Goal: Use online tool/utility: Utilize a website feature to perform a specific function

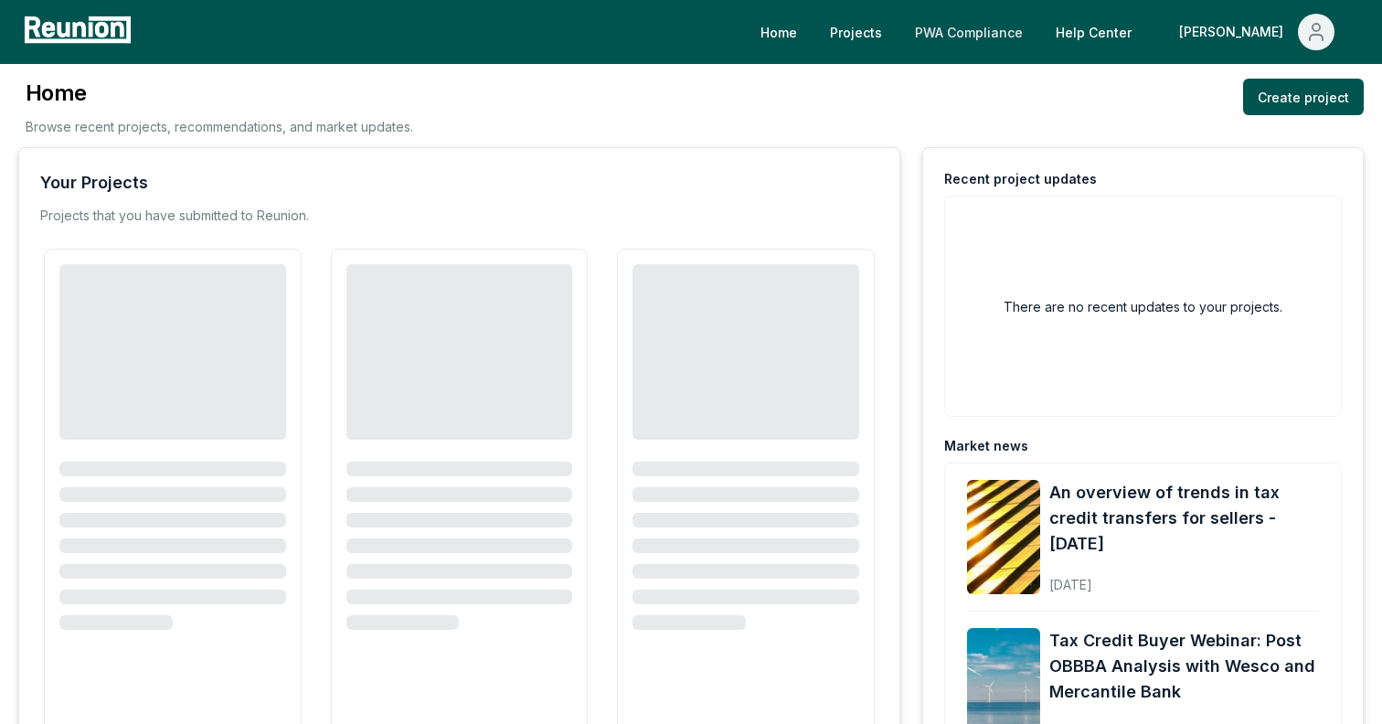
click at [1037, 36] on link "PWA Compliance" at bounding box center [968, 32] width 137 height 37
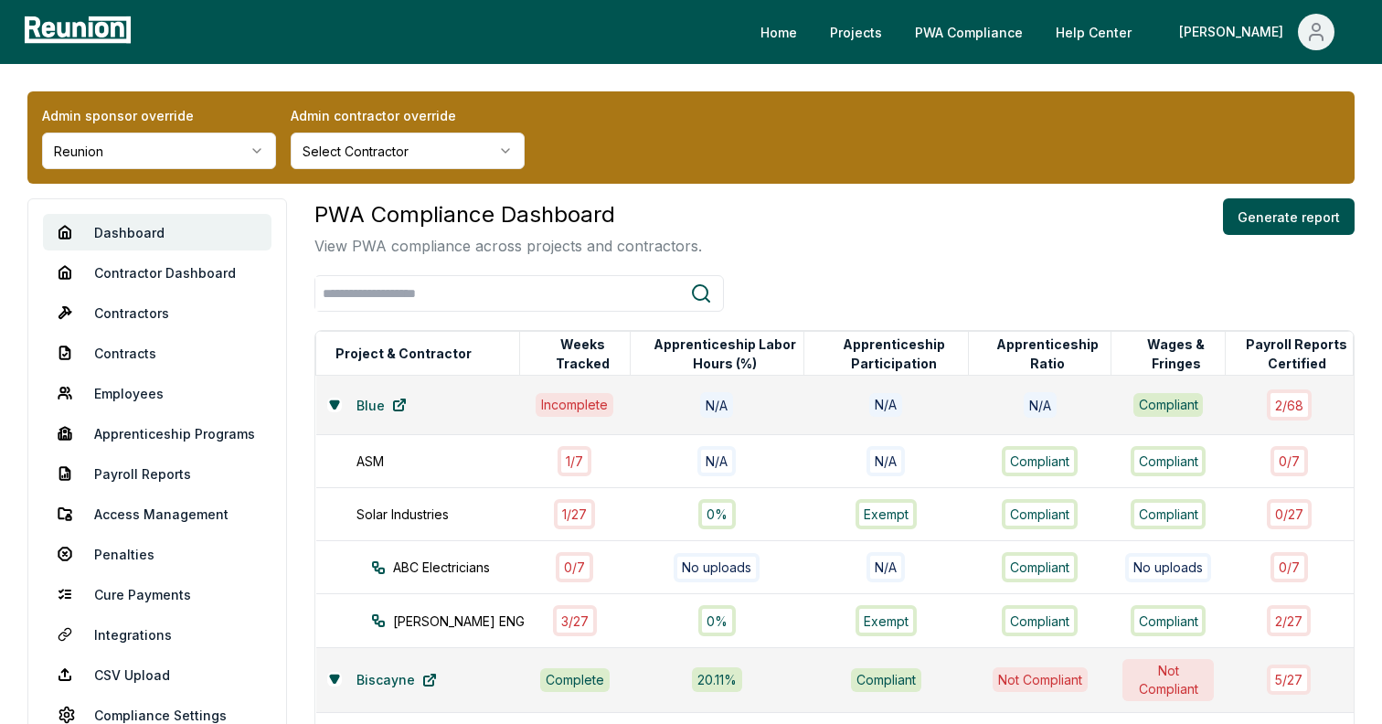
click at [270, 148] on html "Please visit us on your desktop We're working on making our marketplace mobile-…" at bounding box center [691, 635] width 1382 height 1270
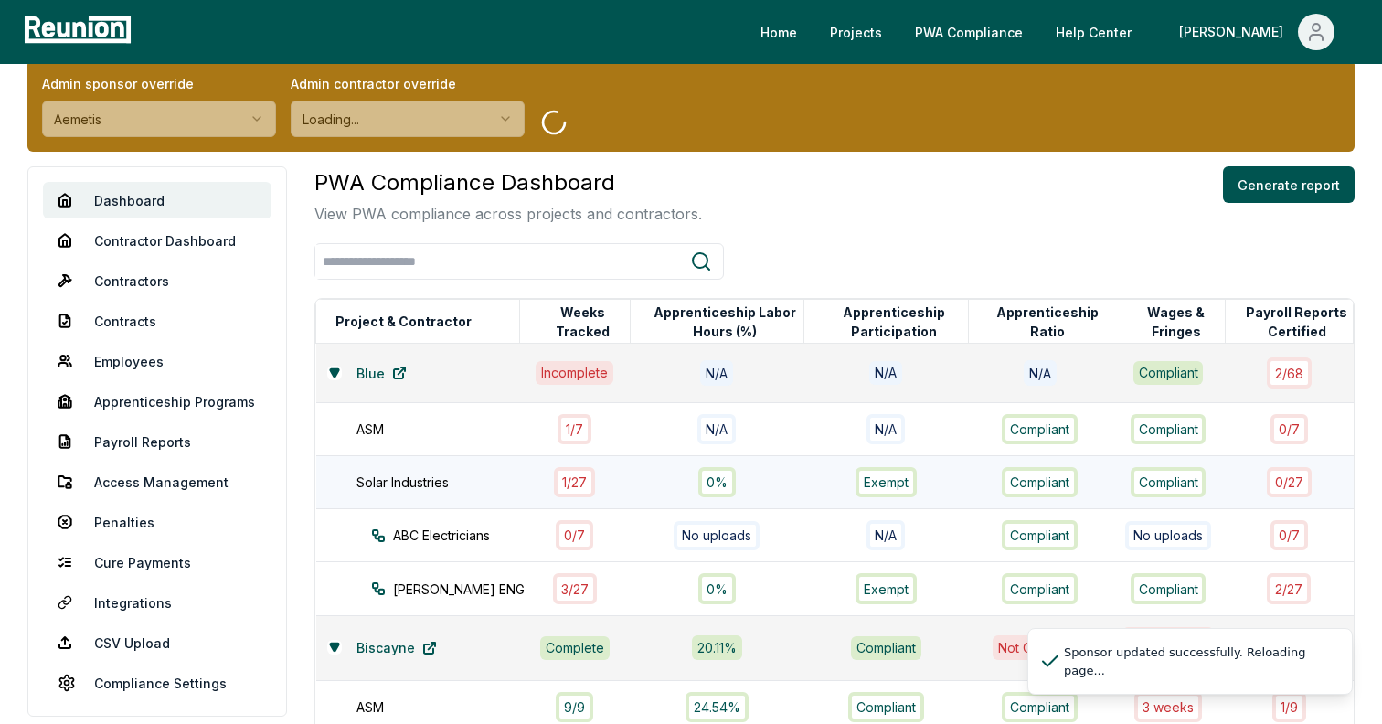
scroll to position [66, 0]
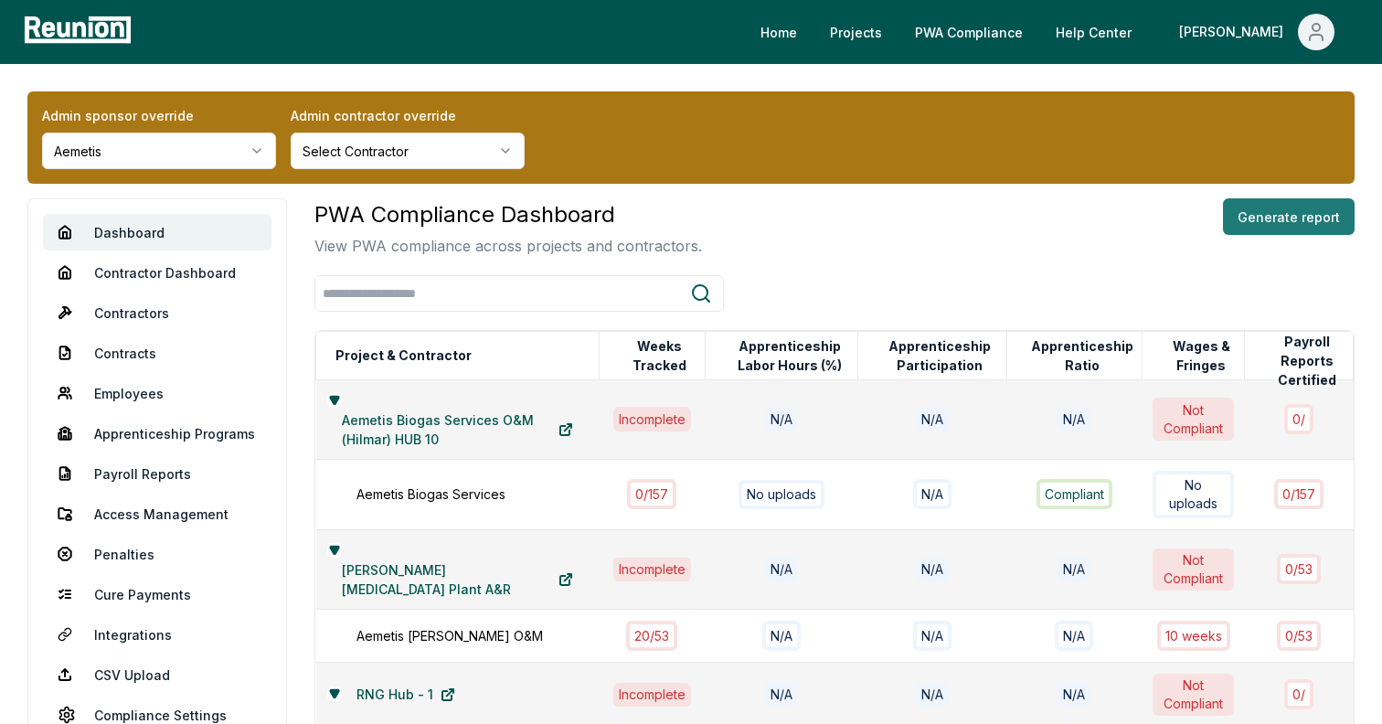
click at [1311, 227] on button "Generate report" at bounding box center [1289, 216] width 132 height 37
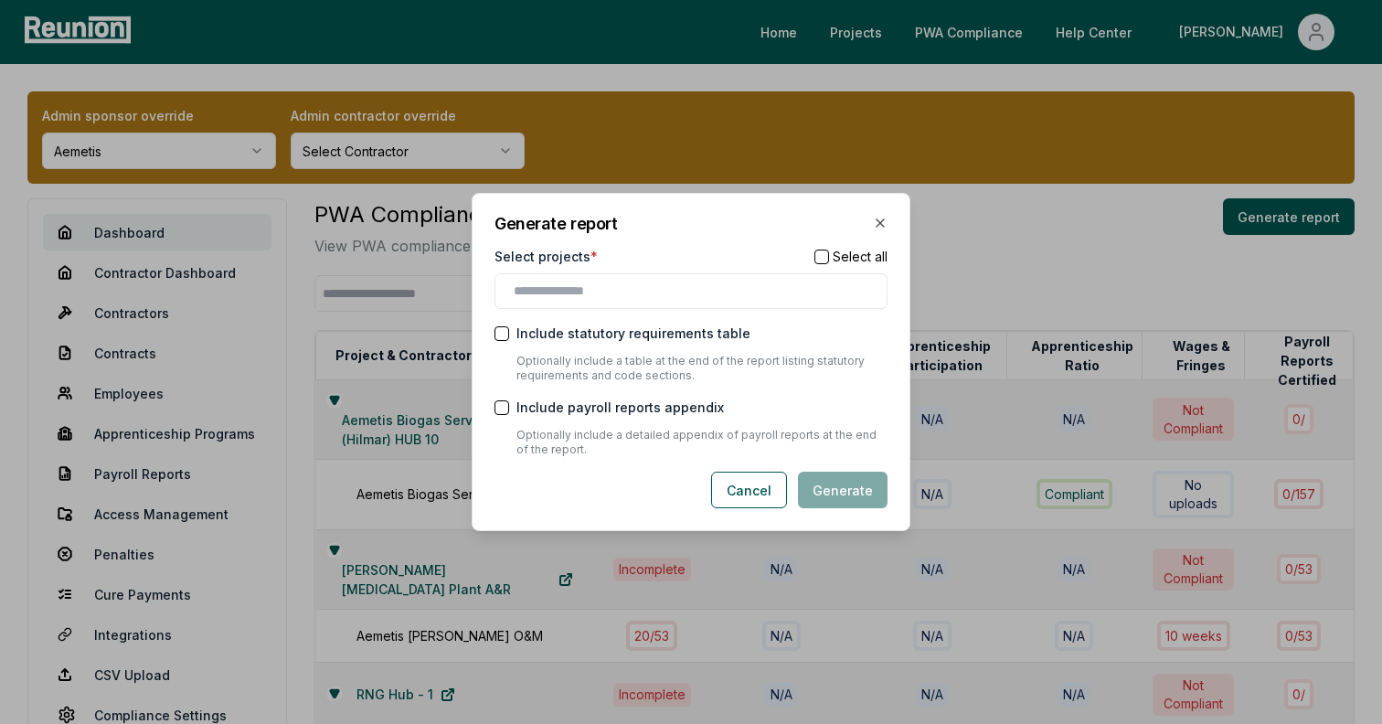
click at [677, 304] on div at bounding box center [690, 291] width 393 height 36
click at [824, 255] on button "button" at bounding box center [821, 256] width 15 height 15
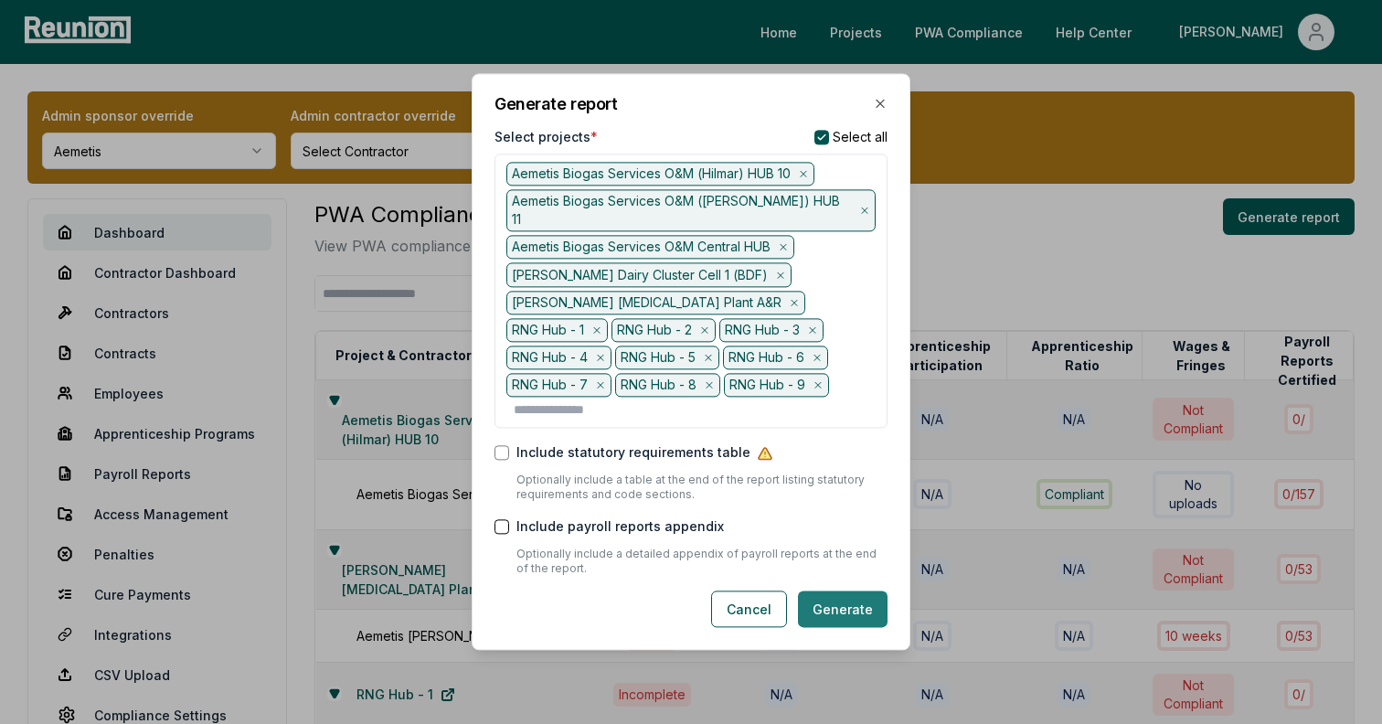
click at [857, 599] on button "Generate" at bounding box center [843, 609] width 90 height 37
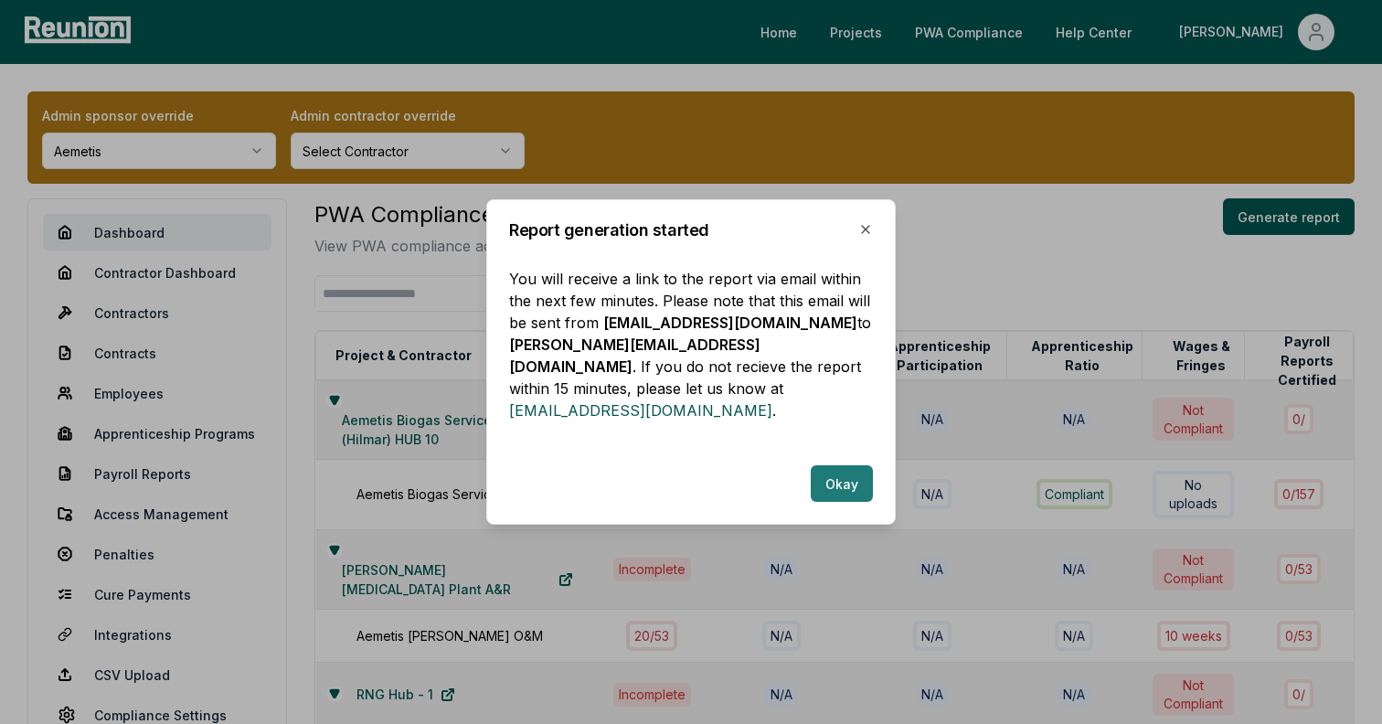
click at [845, 479] on button "Okay" at bounding box center [842, 483] width 62 height 37
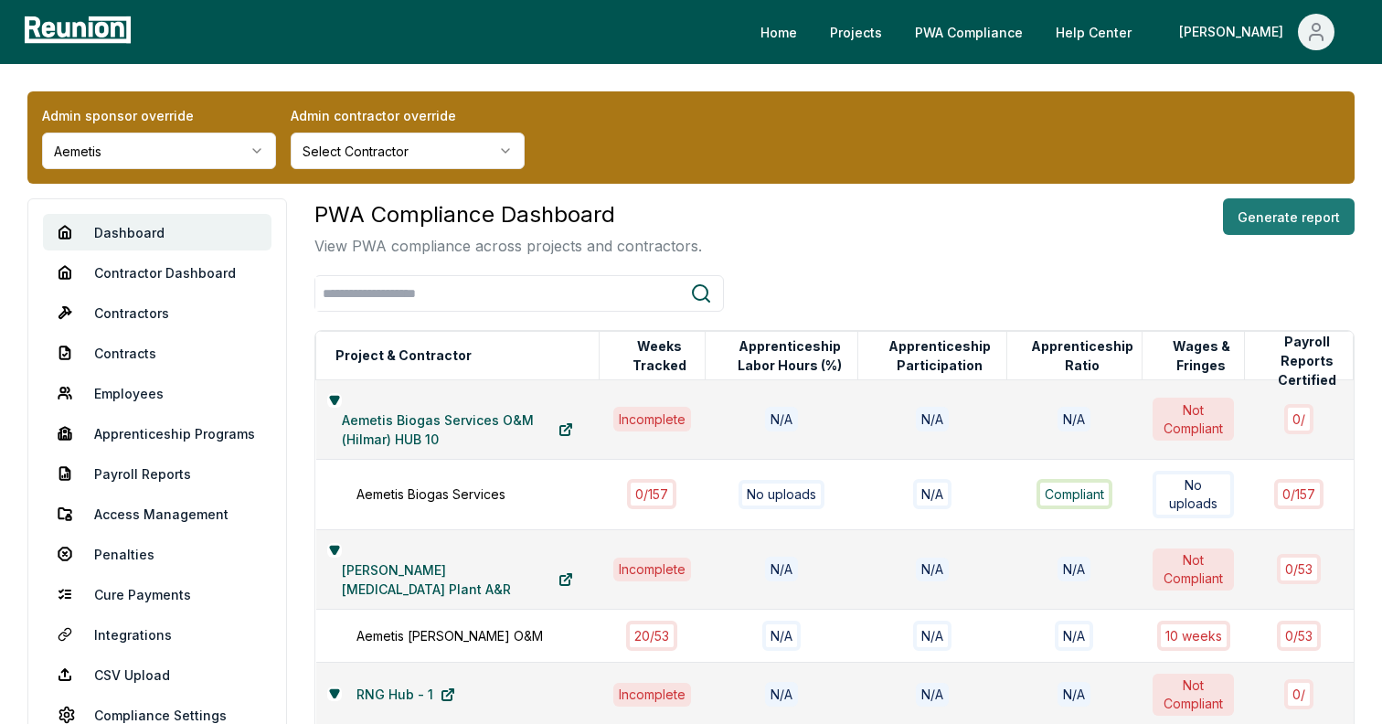
click at [1295, 223] on button "Generate report" at bounding box center [1289, 216] width 132 height 37
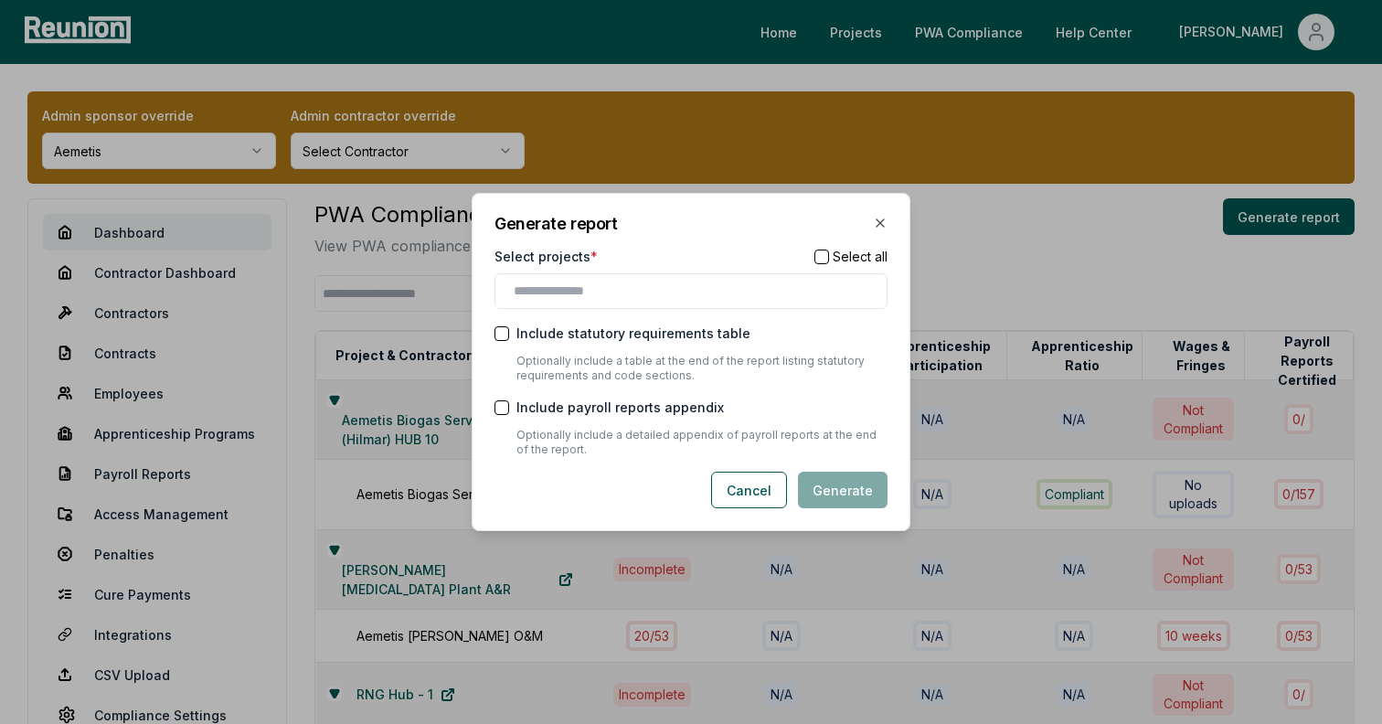
click at [825, 251] on button "button" at bounding box center [821, 256] width 15 height 15
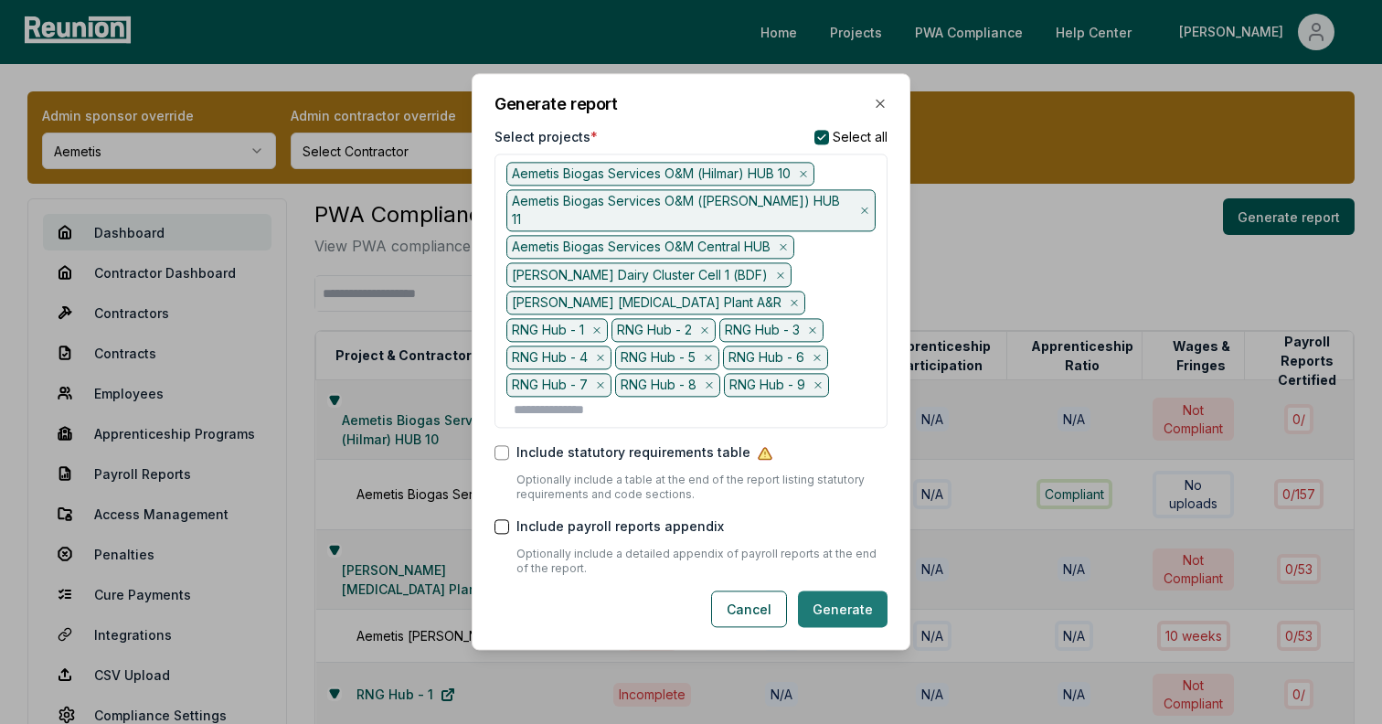
click at [821, 598] on button "Generate" at bounding box center [843, 609] width 90 height 37
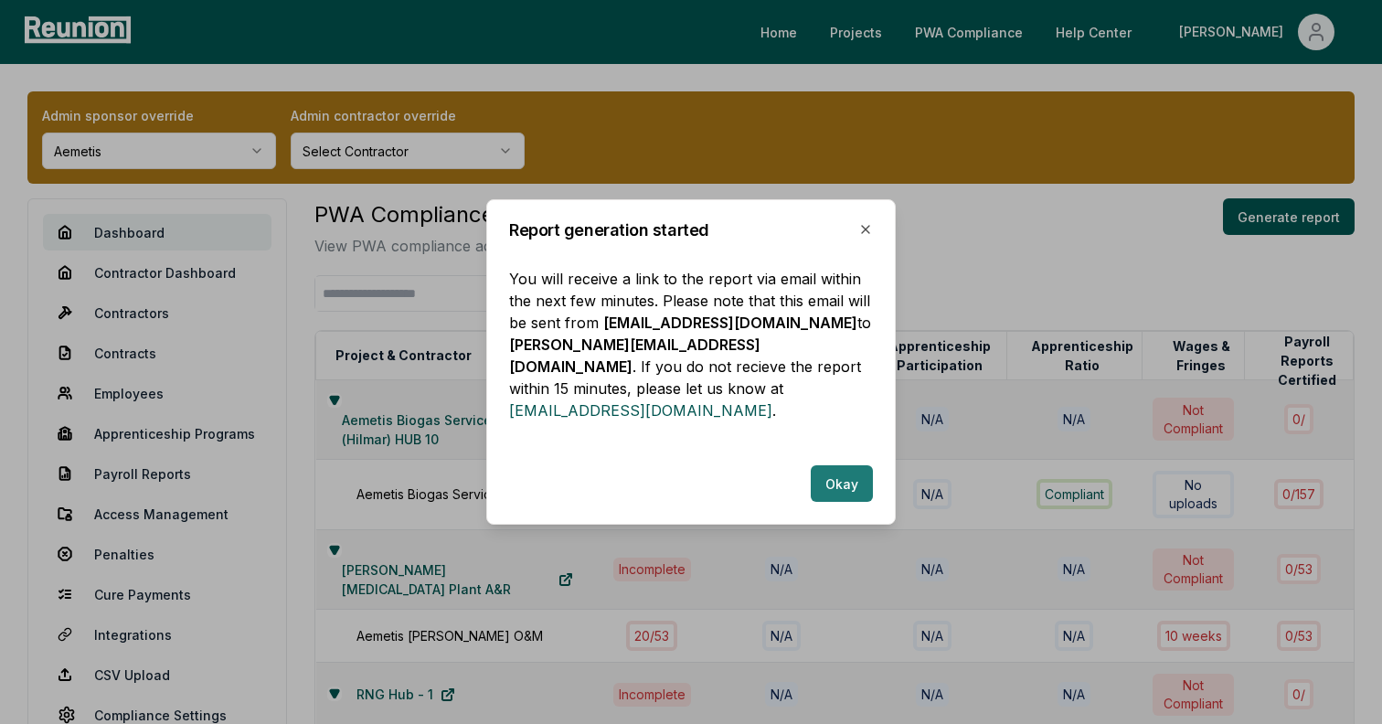
click at [837, 477] on button "Okay" at bounding box center [842, 483] width 62 height 37
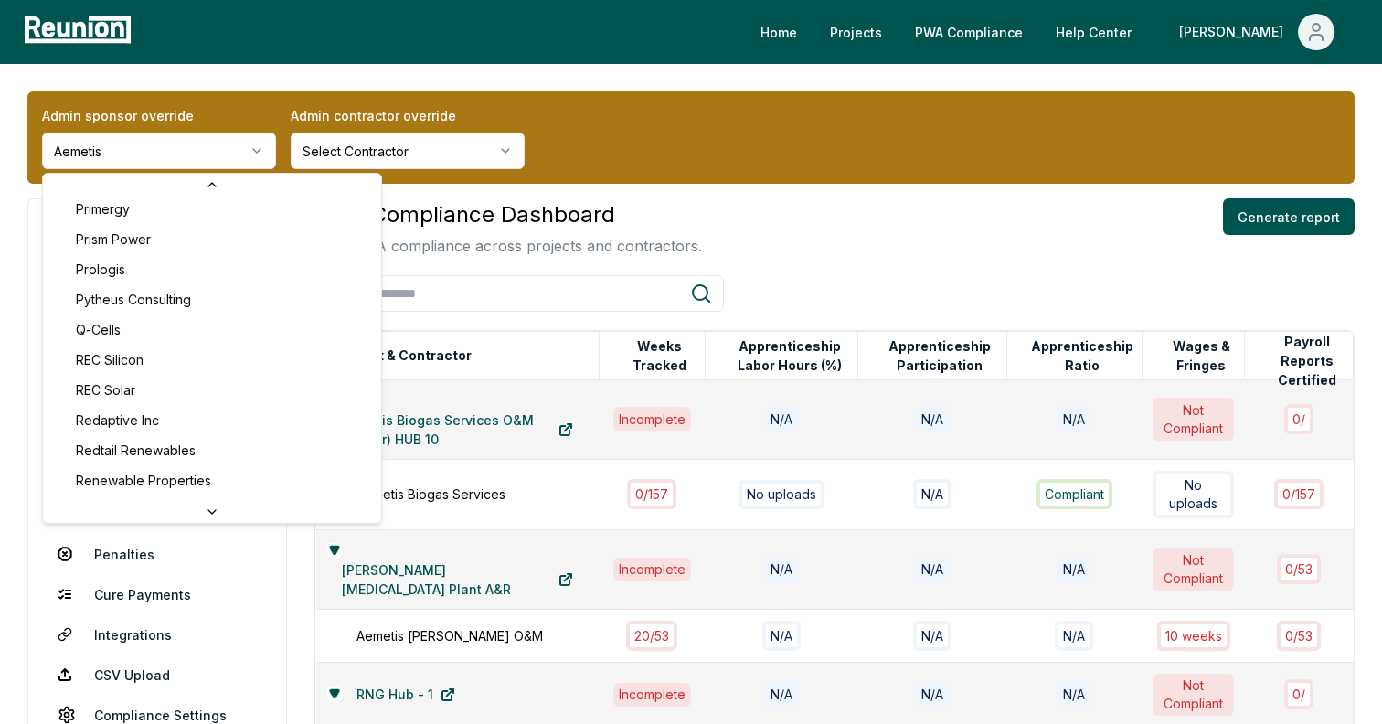
scroll to position [6168, 0]
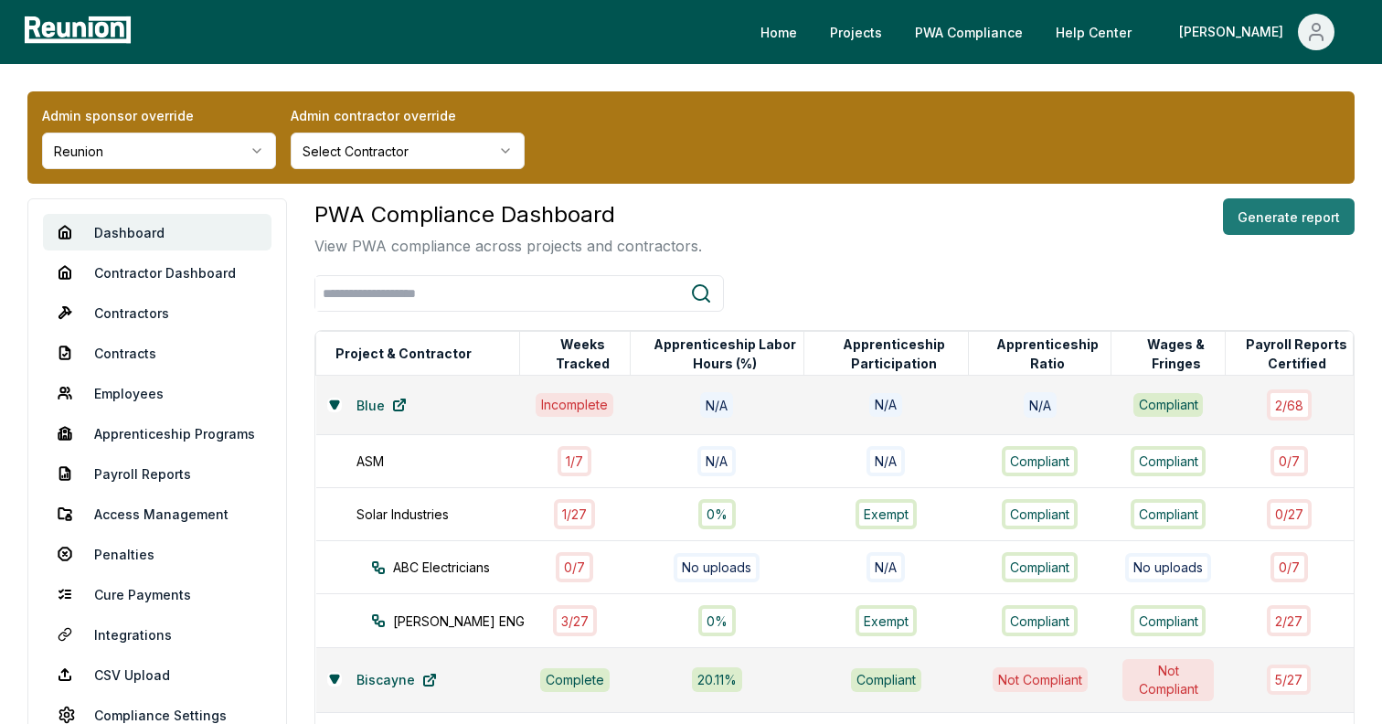
click at [1314, 215] on button "Generate report" at bounding box center [1289, 216] width 132 height 37
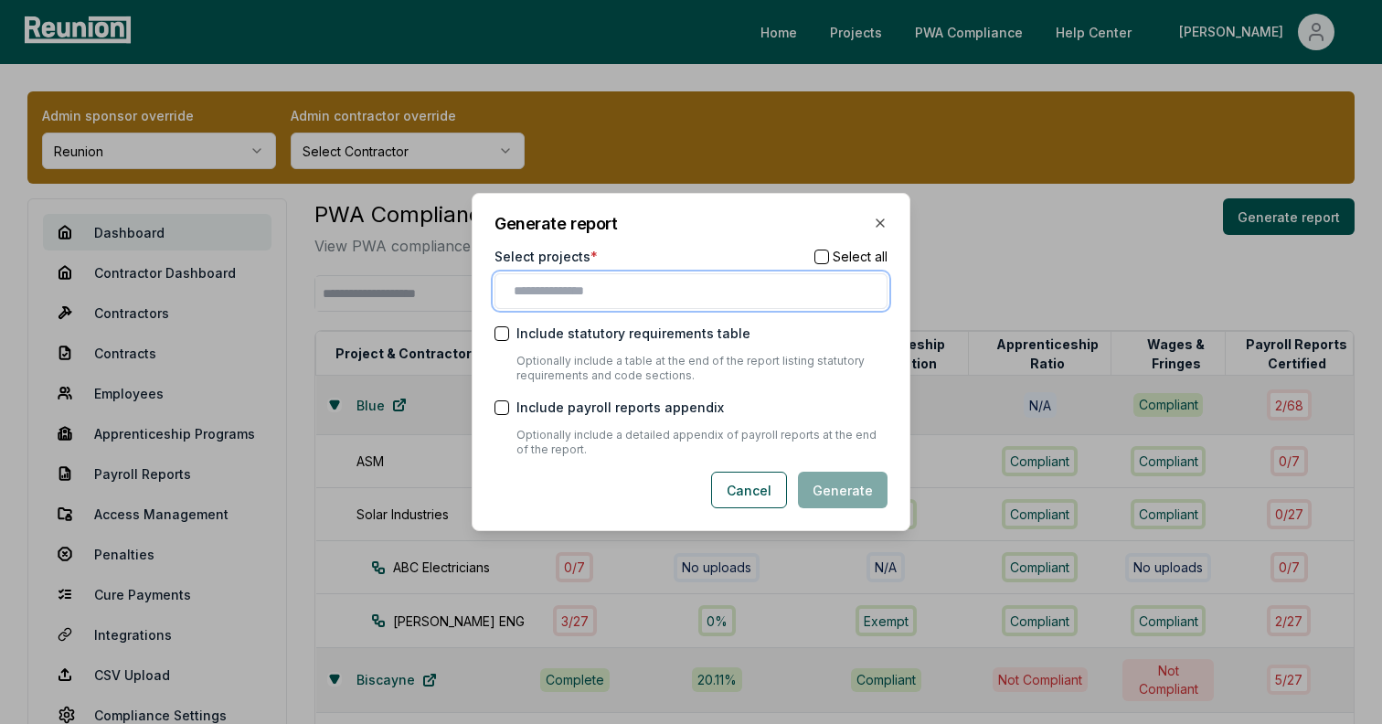
click at [649, 289] on input "text" at bounding box center [695, 290] width 362 height 19
click at [741, 249] on div "Select projects * Select all" at bounding box center [690, 256] width 393 height 19
click at [820, 255] on button "button" at bounding box center [821, 256] width 15 height 15
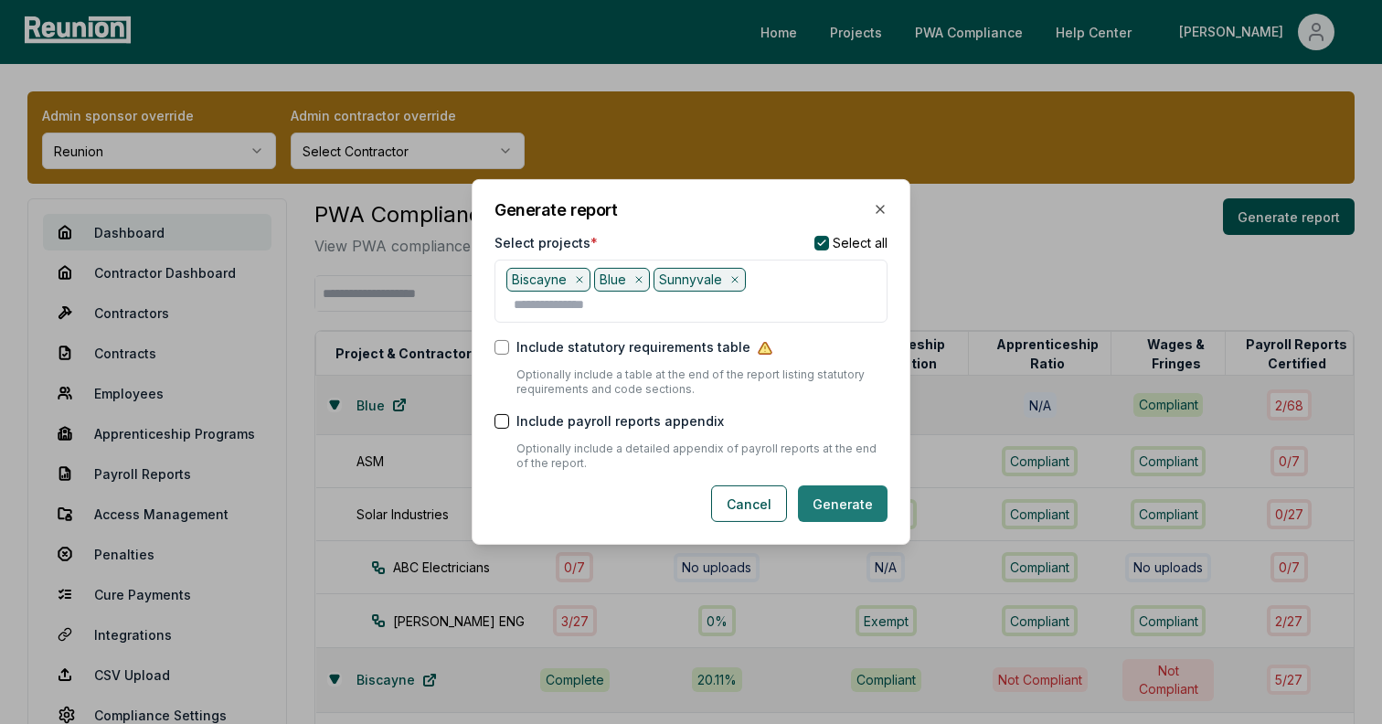
click at [841, 490] on button "Generate" at bounding box center [843, 503] width 90 height 37
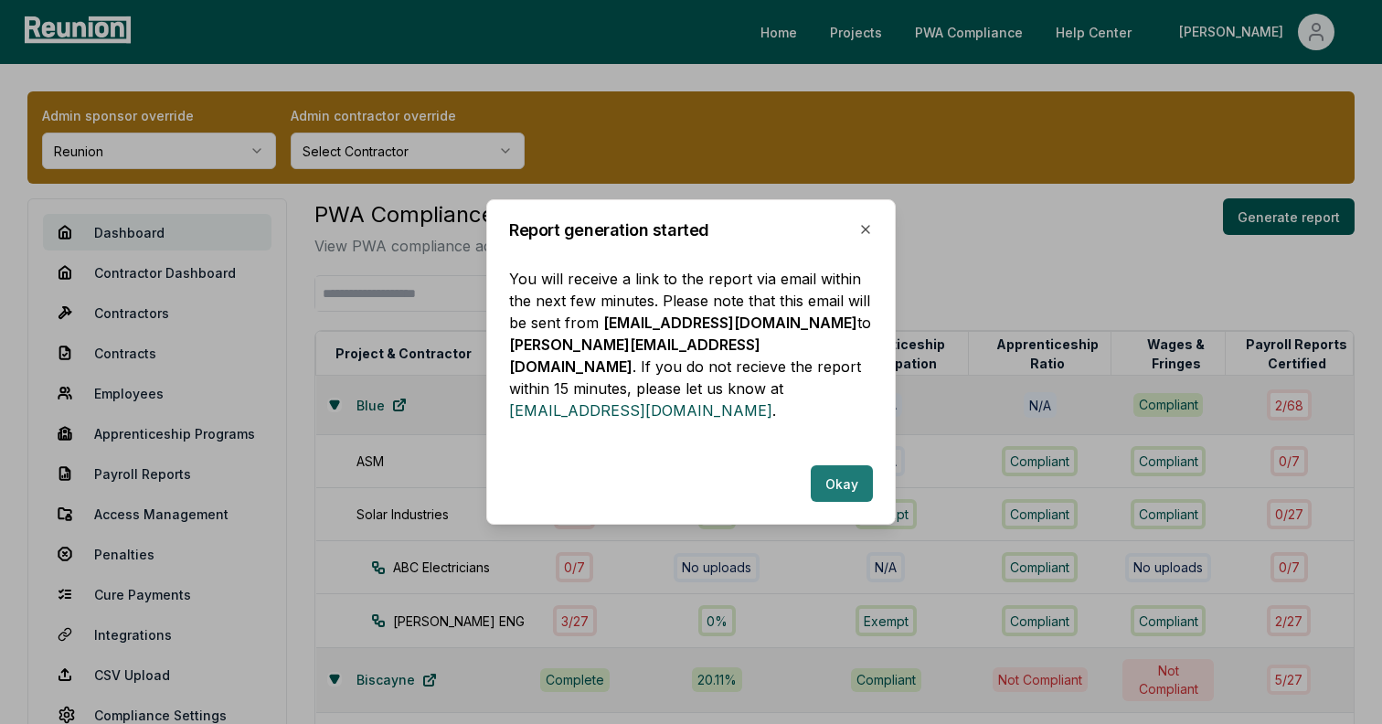
click at [823, 469] on button "Okay" at bounding box center [842, 483] width 62 height 37
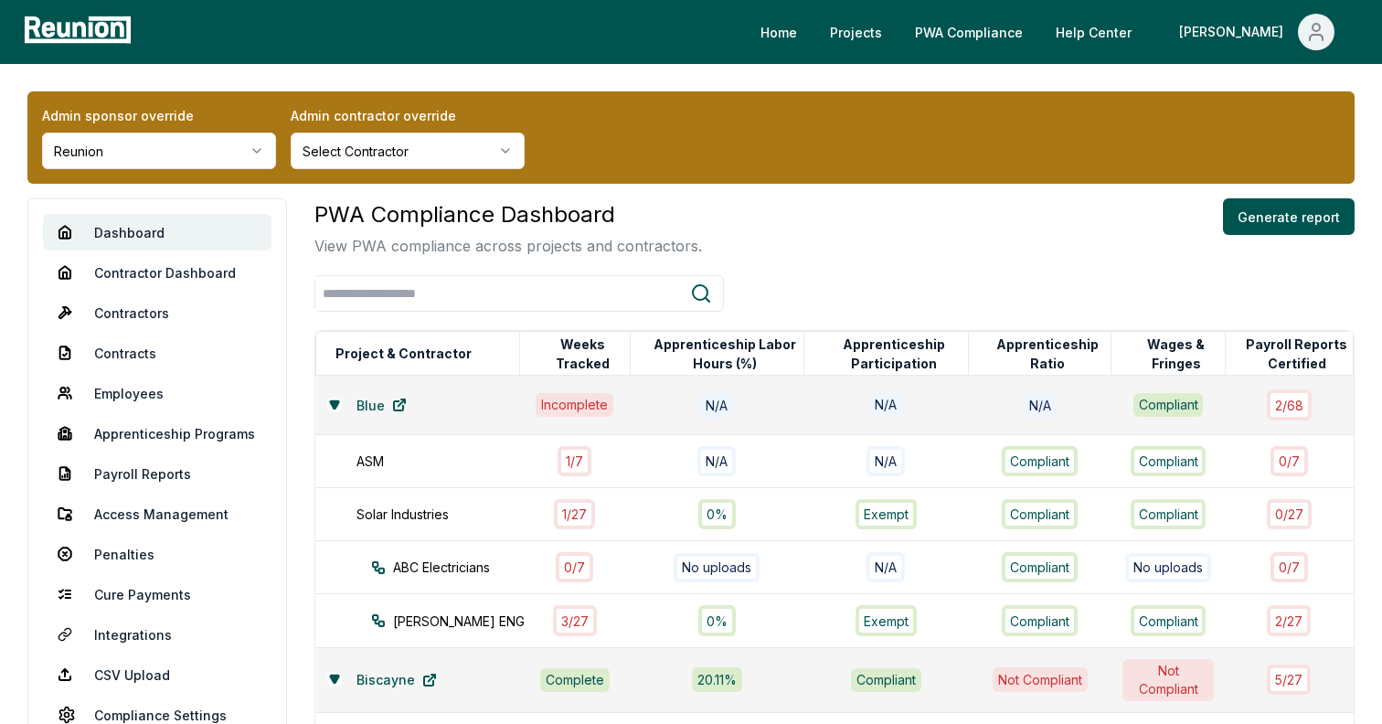
scroll to position [5, 0]
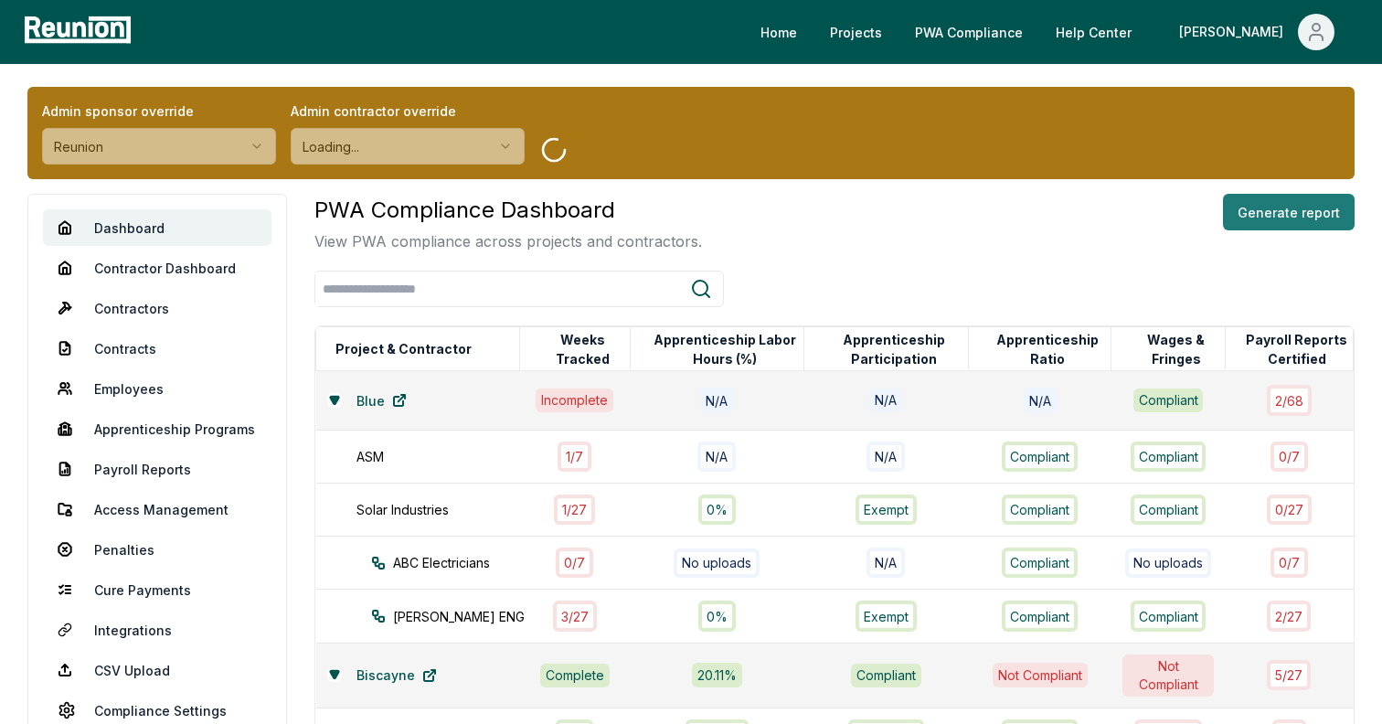
click at [1296, 217] on button "Generate report" at bounding box center [1289, 212] width 132 height 37
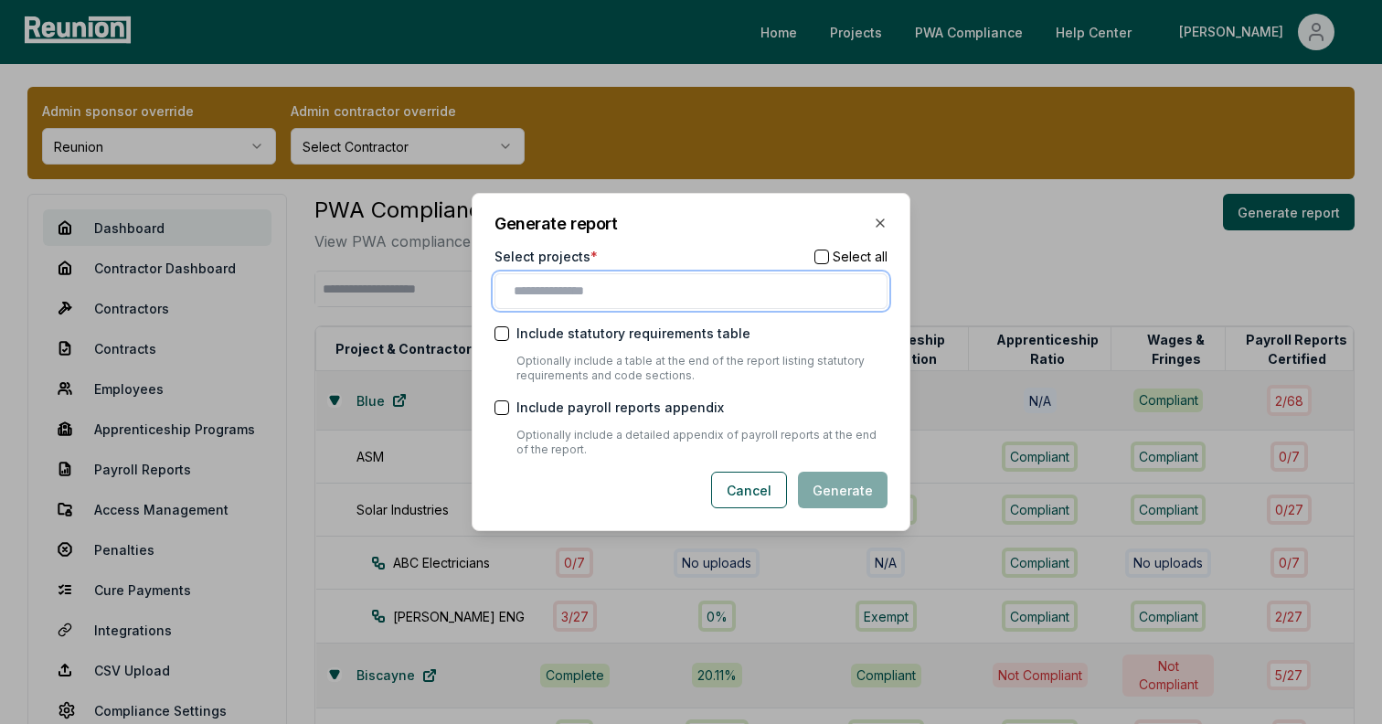
click at [770, 299] on input "text" at bounding box center [695, 290] width 362 height 19
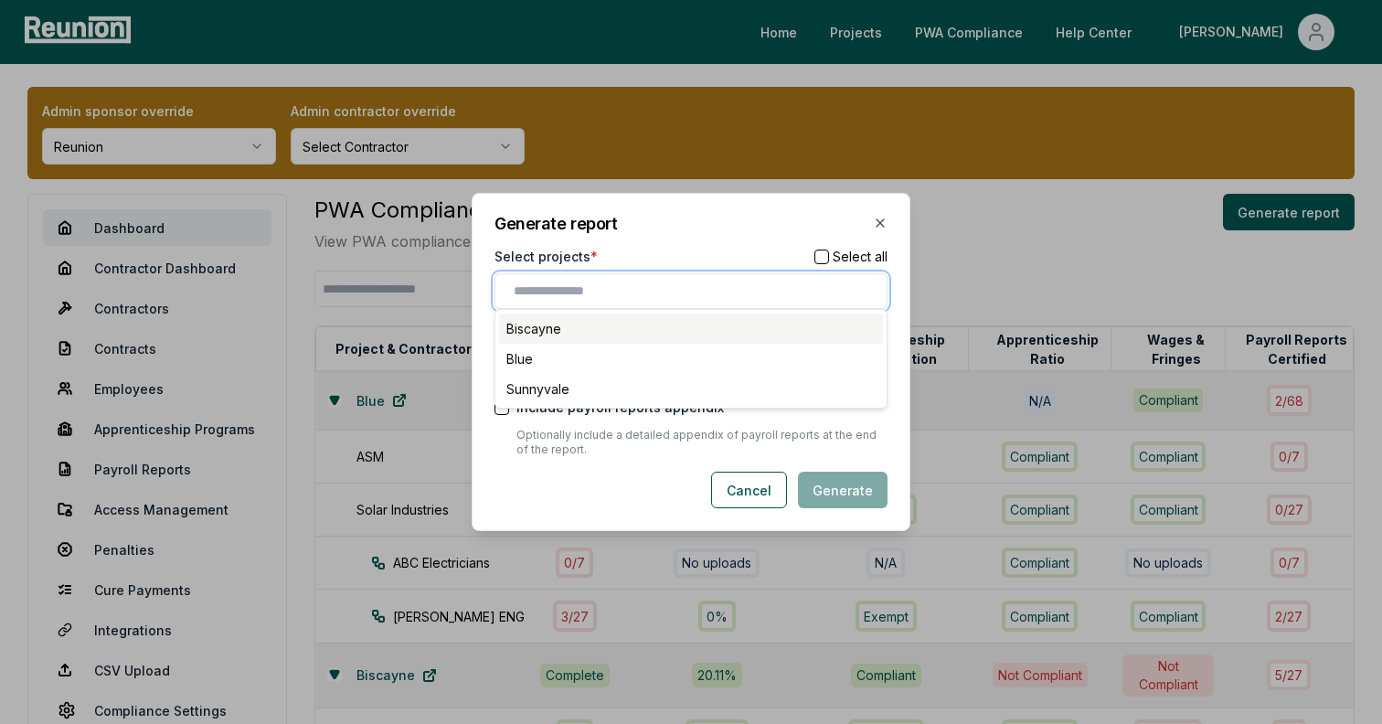
click at [580, 327] on div "Biscayne" at bounding box center [691, 328] width 384 height 30
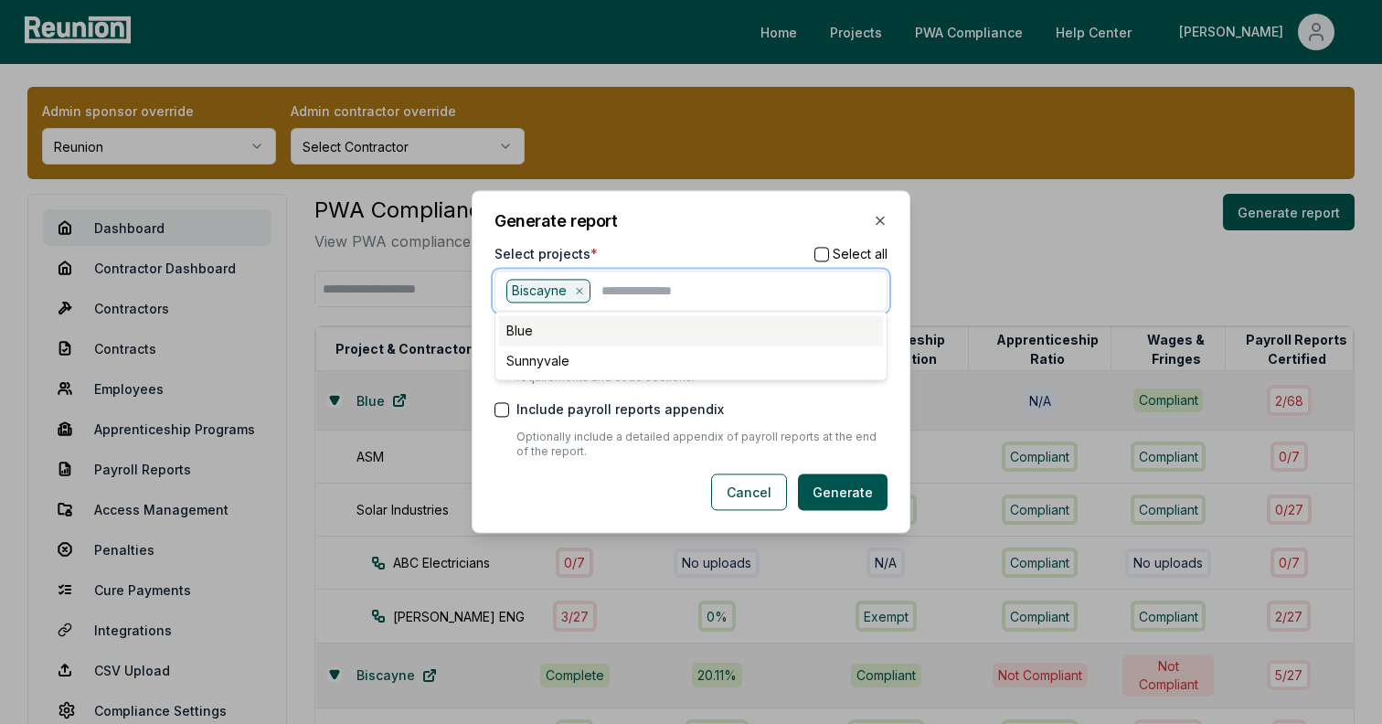
click at [578, 339] on div "Blue" at bounding box center [691, 331] width 384 height 30
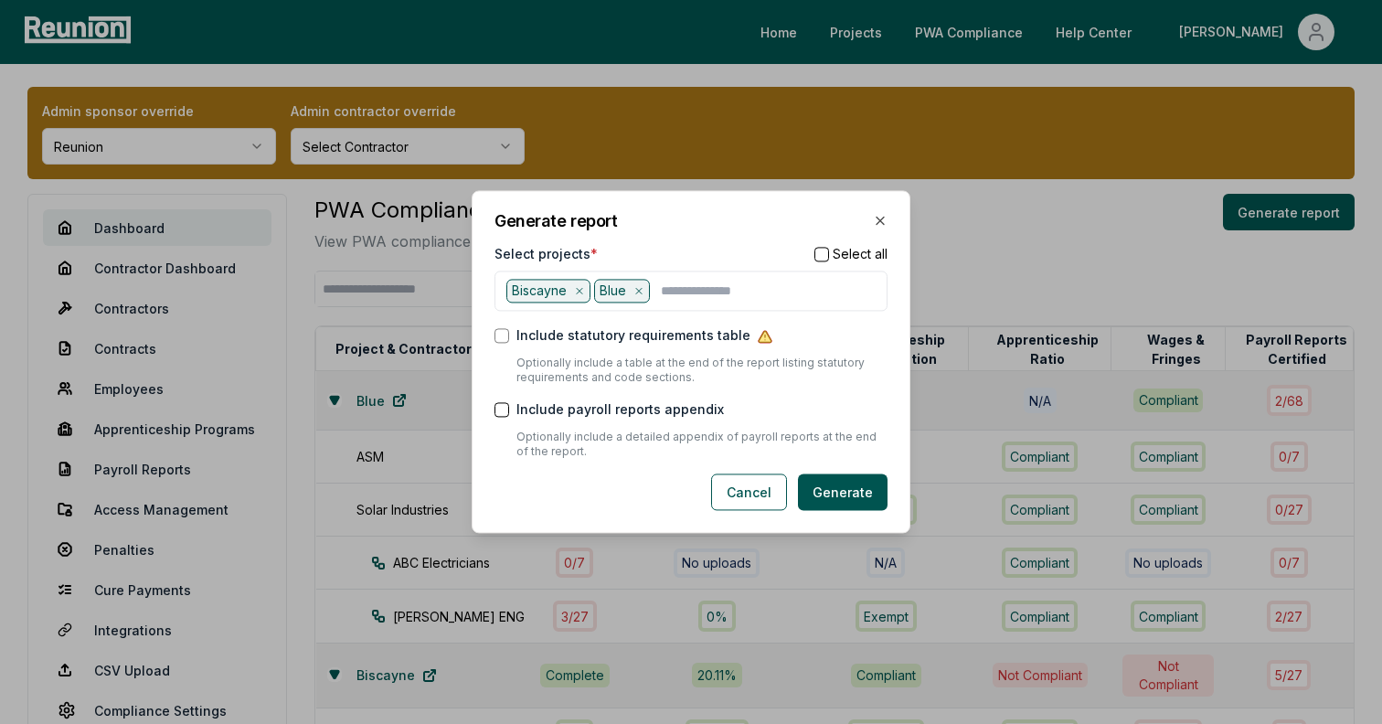
click at [814, 388] on form "Select projects * Select all Biscayne Blue Include statutory requirements table…" at bounding box center [690, 377] width 393 height 266
click at [842, 486] on button "Generate" at bounding box center [843, 492] width 90 height 37
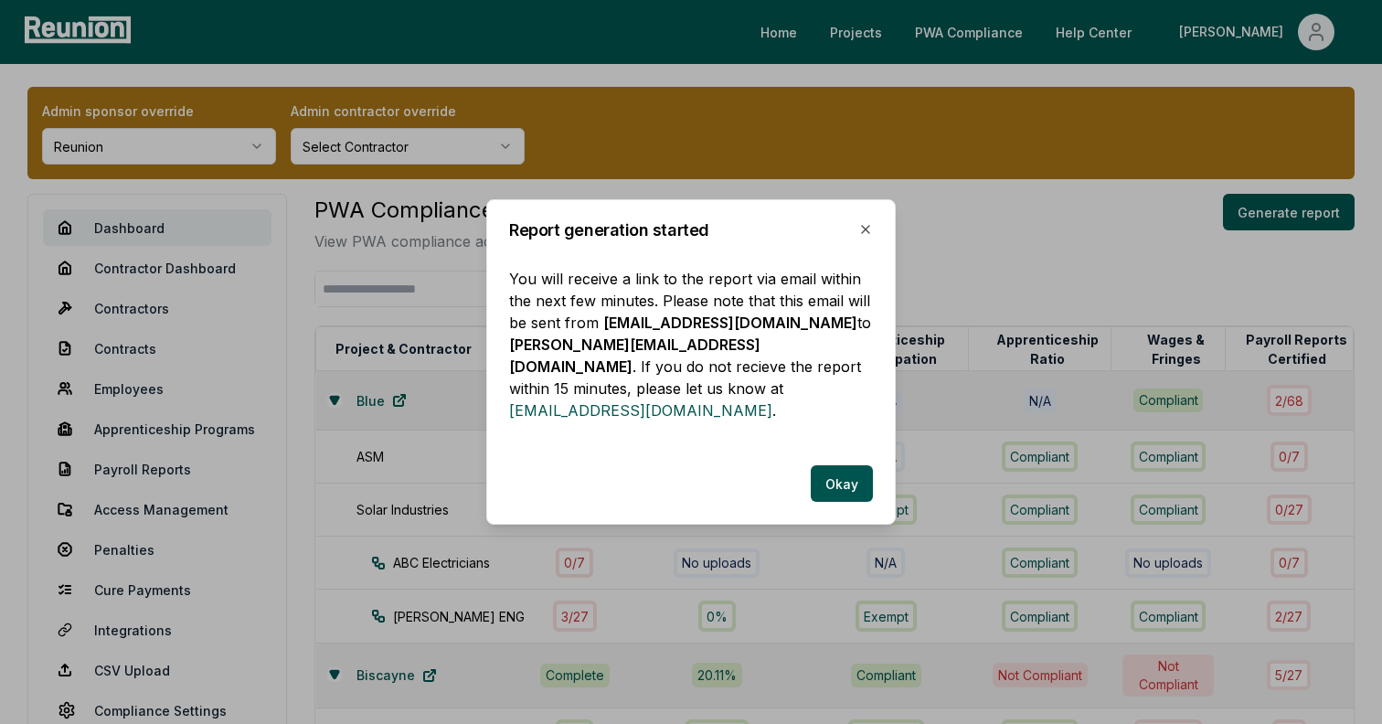
click at [842, 486] on button "Okay" at bounding box center [842, 483] width 62 height 37
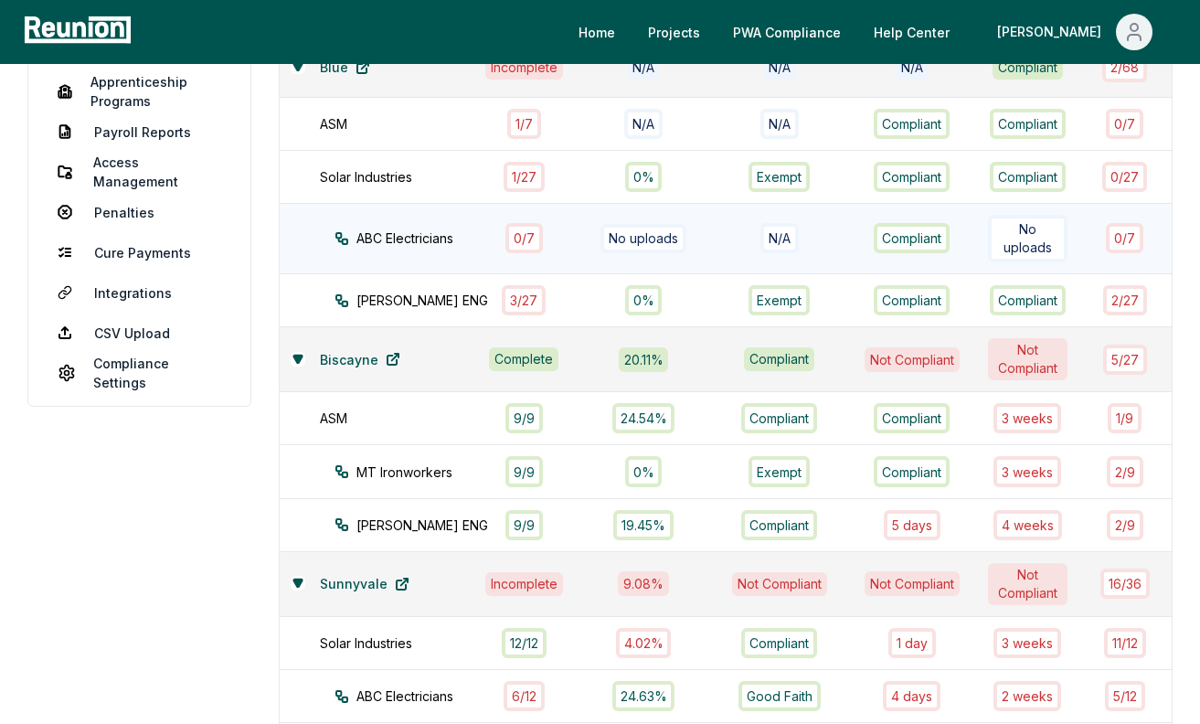
scroll to position [0, 0]
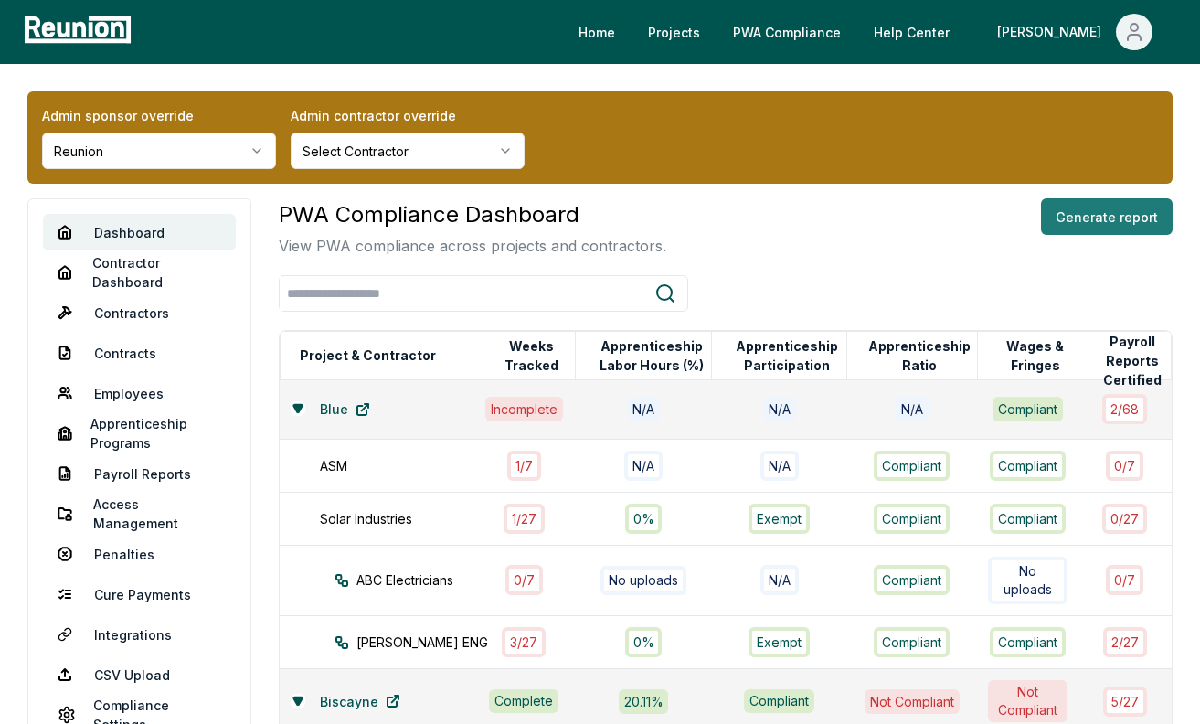
click at [1075, 214] on button "Generate report" at bounding box center [1107, 216] width 132 height 37
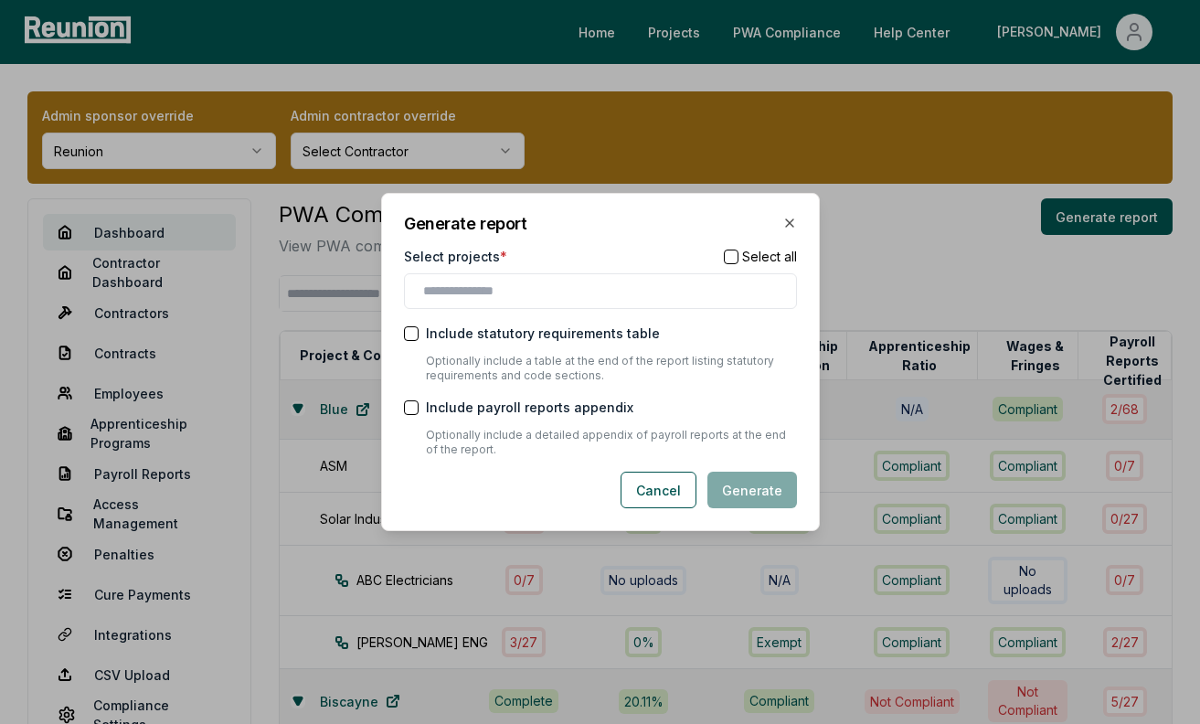
click at [500, 272] on div "Select projects * Select all" at bounding box center [600, 278] width 393 height 62
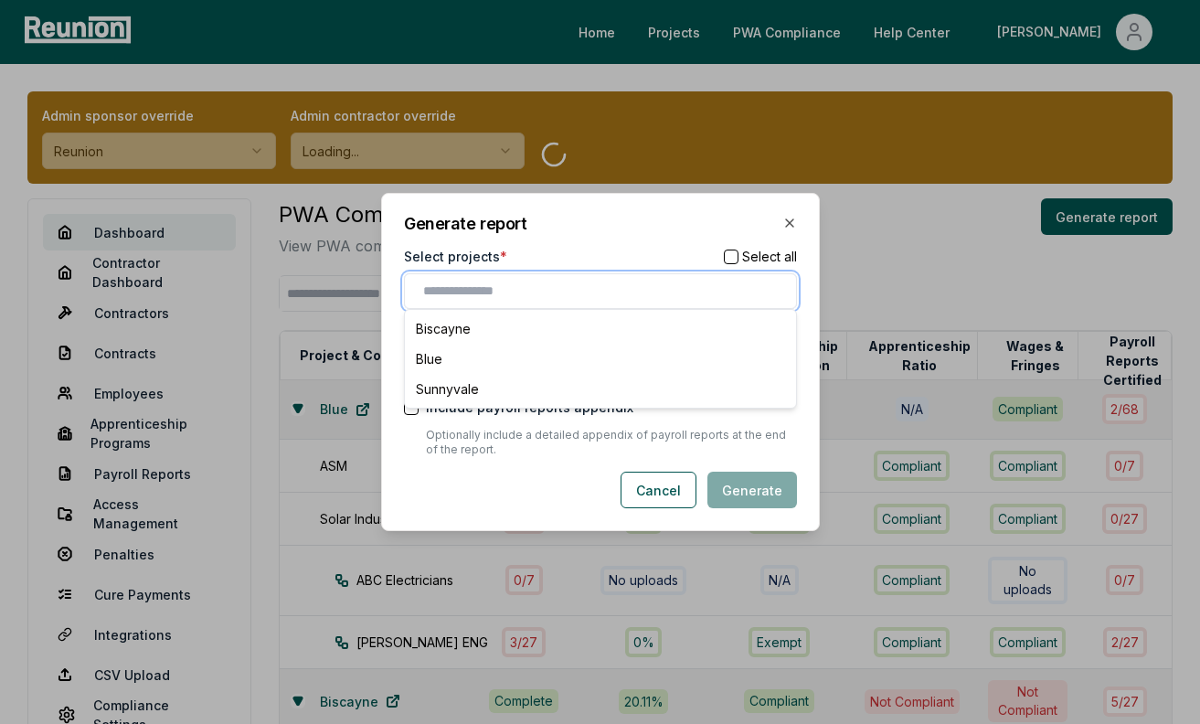
click at [500, 286] on input "text" at bounding box center [604, 290] width 362 height 19
click at [467, 360] on div "Blue" at bounding box center [600, 359] width 384 height 30
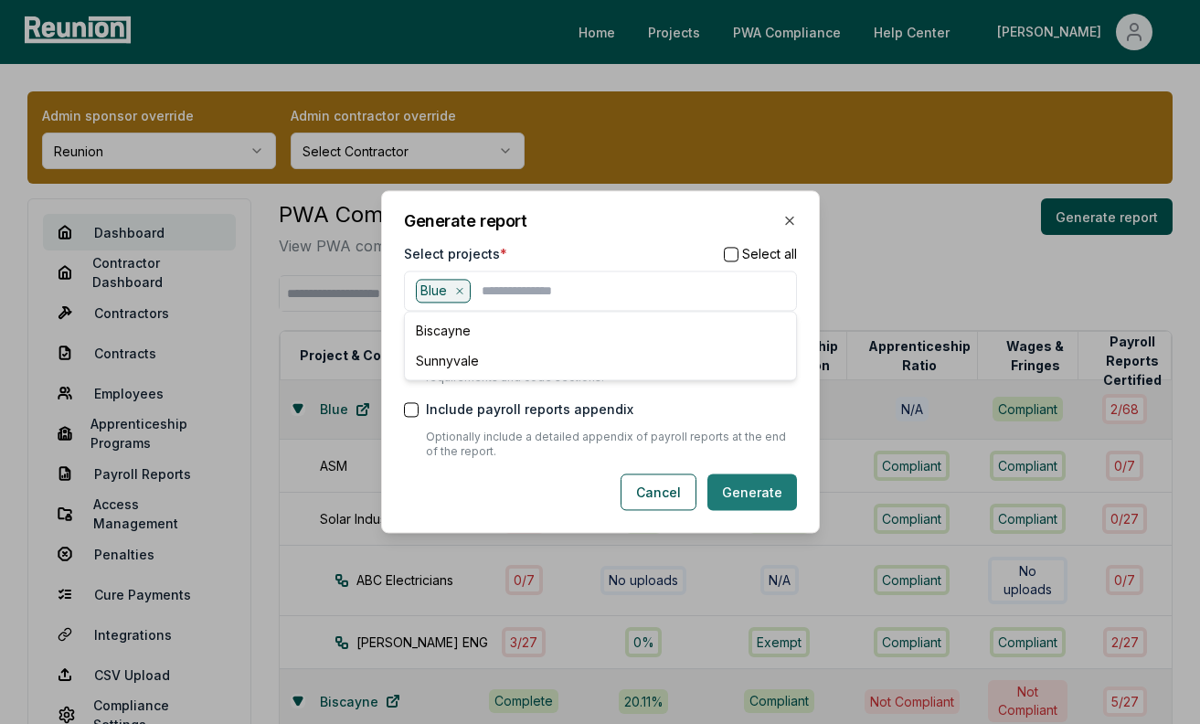
click at [758, 492] on button "Generate" at bounding box center [752, 492] width 90 height 37
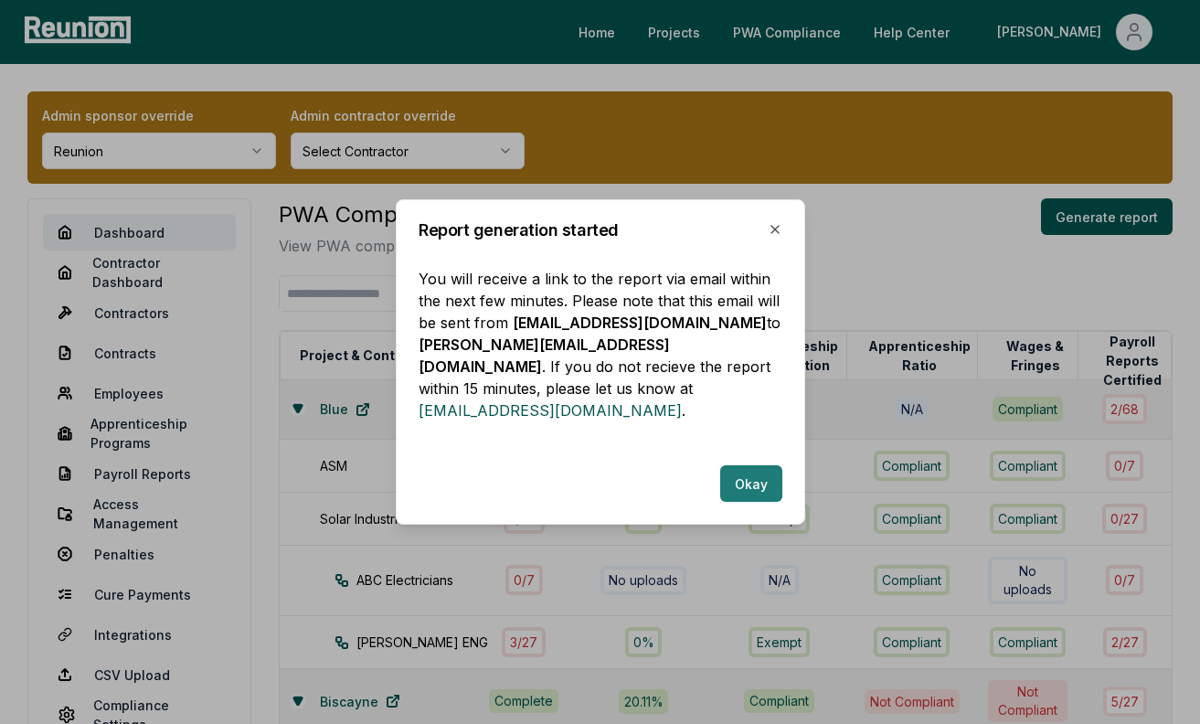
click at [735, 478] on button "Okay" at bounding box center [751, 483] width 62 height 37
